Goal: Task Accomplishment & Management: Use online tool/utility

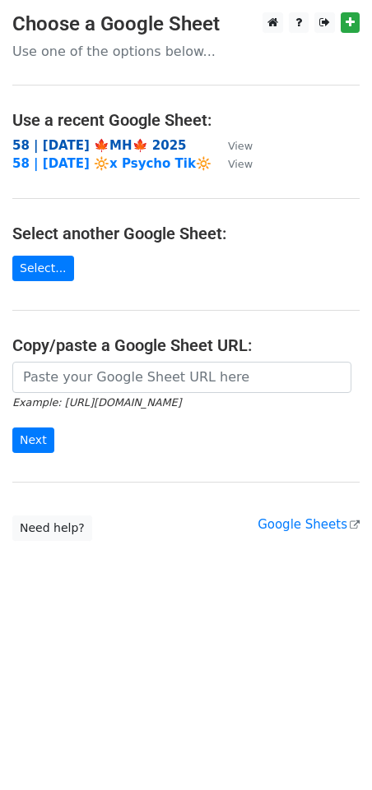
click at [67, 143] on strong "58 | [DATE] 🍁MH🍁 2025" at bounding box center [99, 145] width 174 height 15
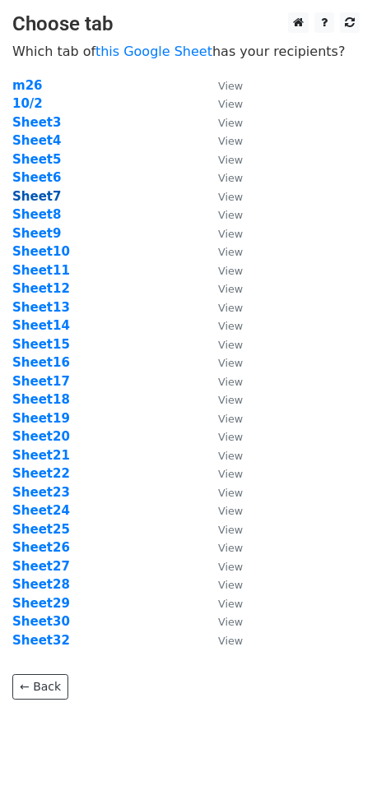
click at [49, 193] on strong "Sheet7" at bounding box center [36, 196] width 49 height 15
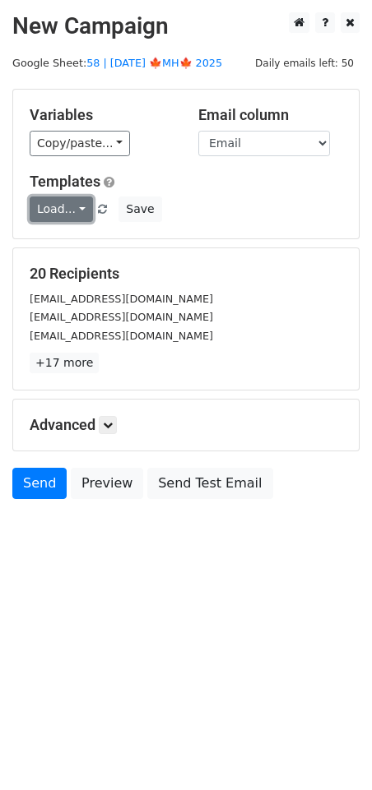
click at [64, 200] on link "Load..." at bounding box center [61, 209] width 63 height 25
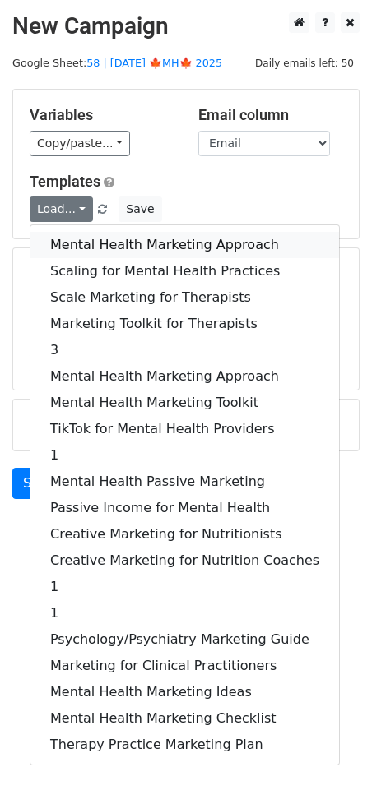
click at [134, 239] on link "Mental Health Marketing Approach" at bounding box center [184, 245] width 308 height 26
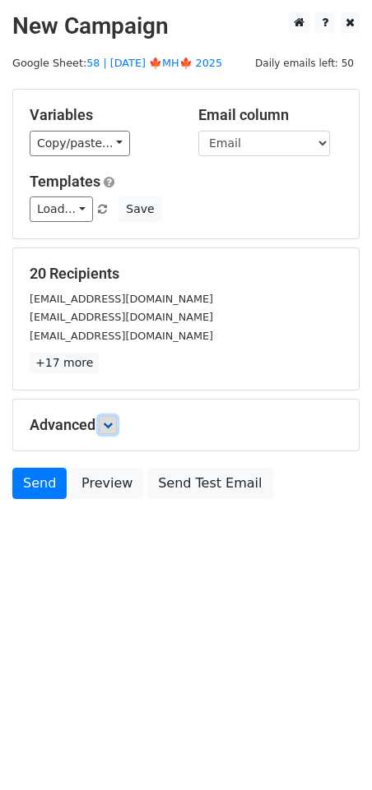
click at [113, 421] on icon at bounding box center [108, 425] width 10 height 10
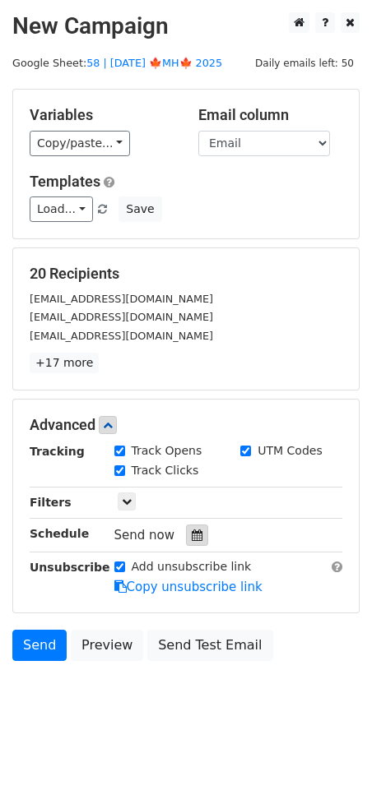
click at [192, 530] on icon at bounding box center [197, 536] width 11 height 12
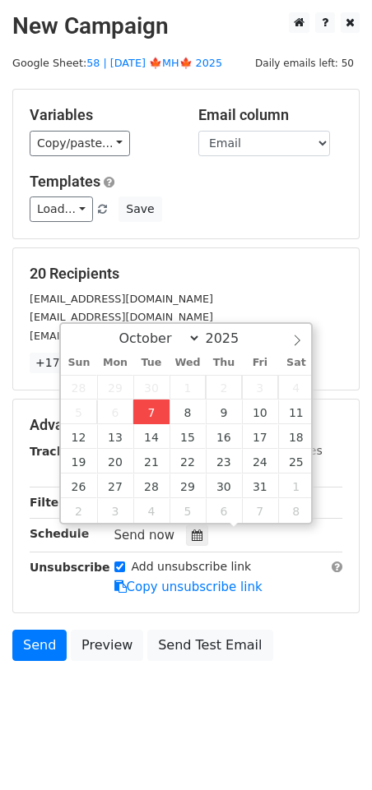
type input "2025-10-07 12:00"
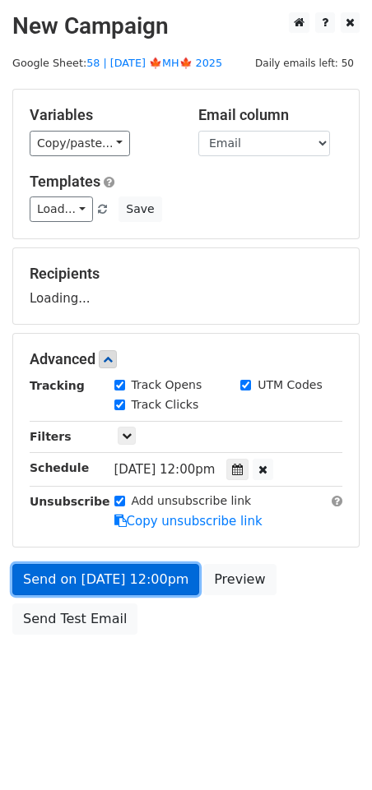
click at [143, 577] on link "Send on Oct 7 at 12:00pm" at bounding box center [105, 579] width 187 height 31
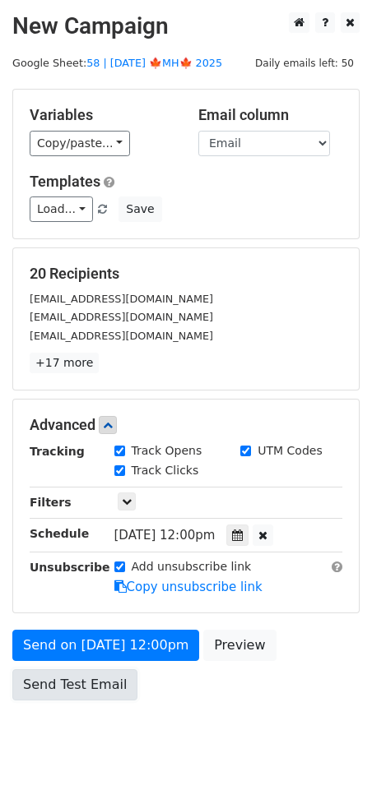
click at [72, 697] on link "Send Test Email" at bounding box center [74, 684] width 125 height 31
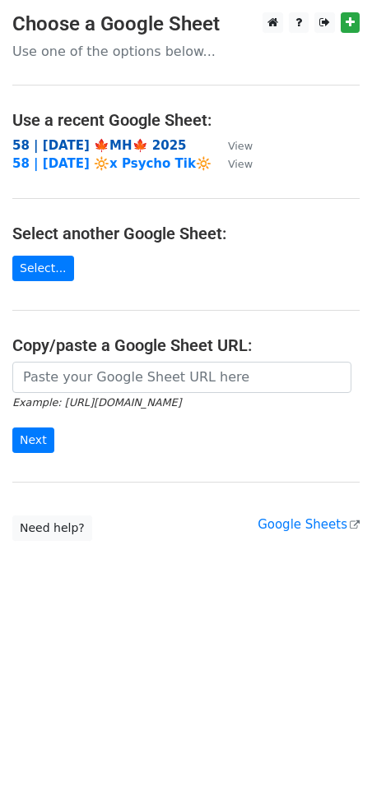
click at [111, 141] on strong "58 | [DATE] 🍁MH🍁 2025" at bounding box center [99, 145] width 174 height 15
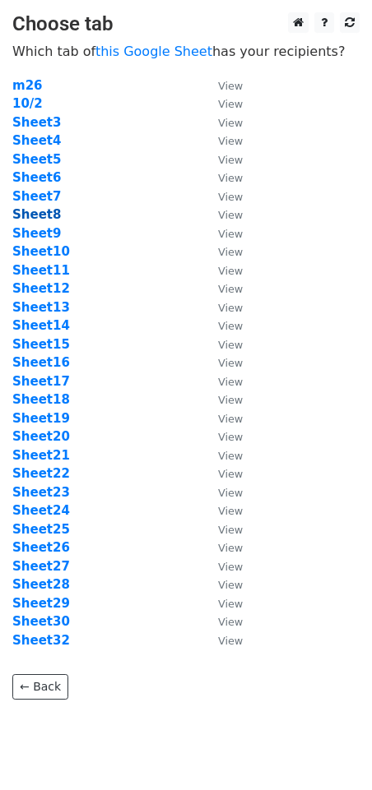
click at [44, 211] on strong "Sheet8" at bounding box center [36, 214] width 49 height 15
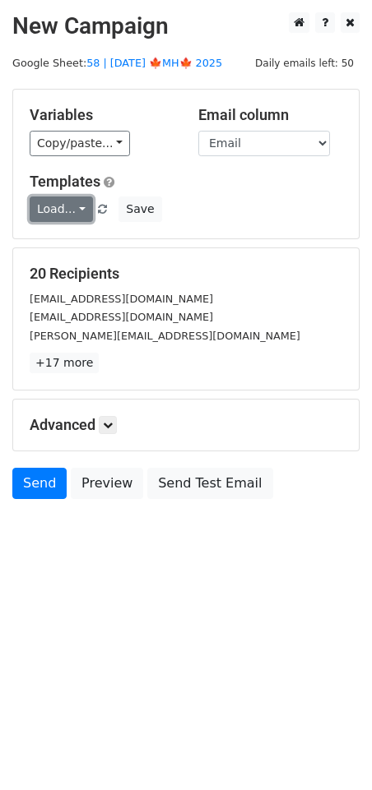
click at [56, 210] on link "Load..." at bounding box center [61, 209] width 63 height 25
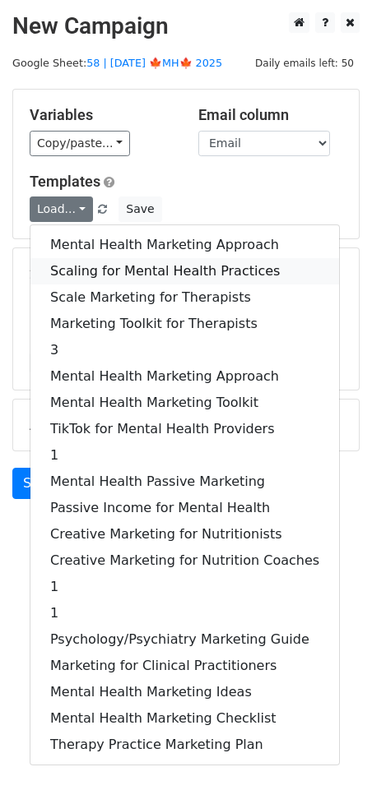
click at [94, 265] on link "Scaling for Mental Health Practices" at bounding box center [184, 271] width 308 height 26
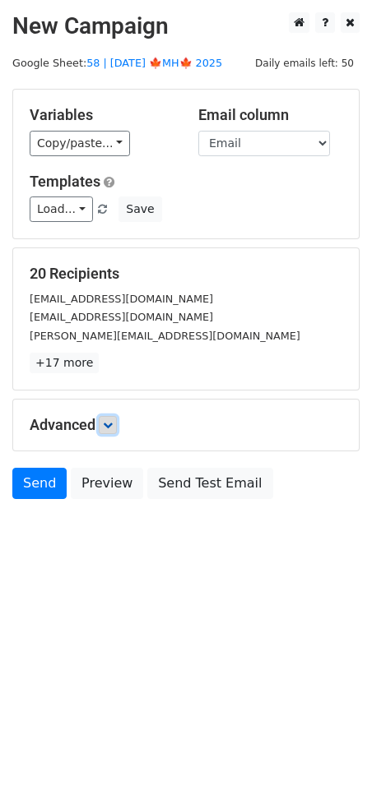
click at [109, 420] on icon at bounding box center [108, 425] width 10 height 10
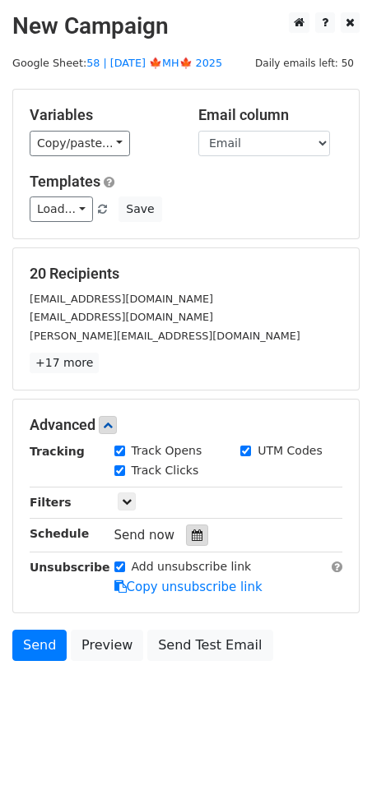
click at [194, 541] on div at bounding box center [197, 535] width 22 height 21
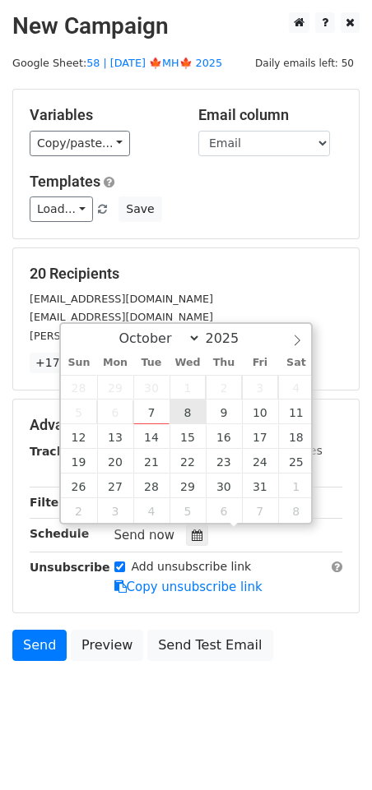
type input "2025-10-08 12:00"
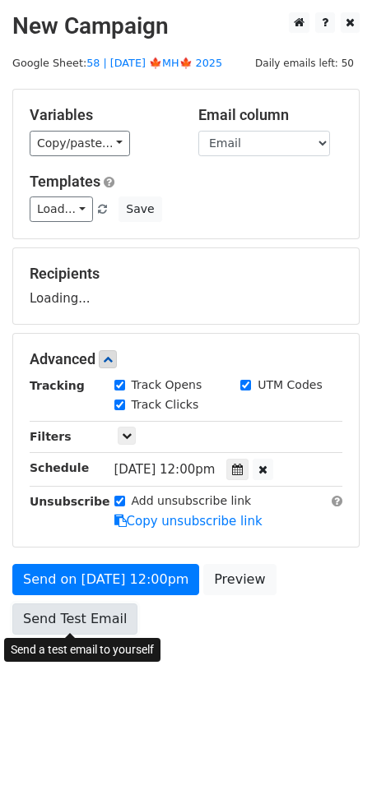
click at [125, 604] on link "Send Test Email" at bounding box center [74, 619] width 125 height 31
